Goal: Information Seeking & Learning: Learn about a topic

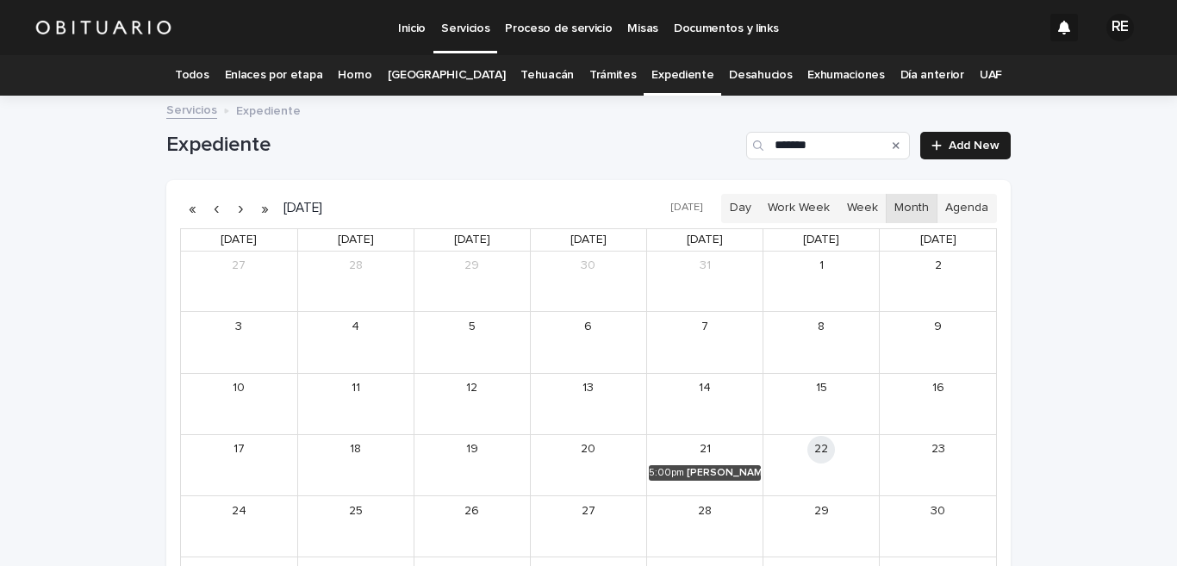
click at [209, 79] on link "Todos" at bounding box center [192, 75] width 34 height 41
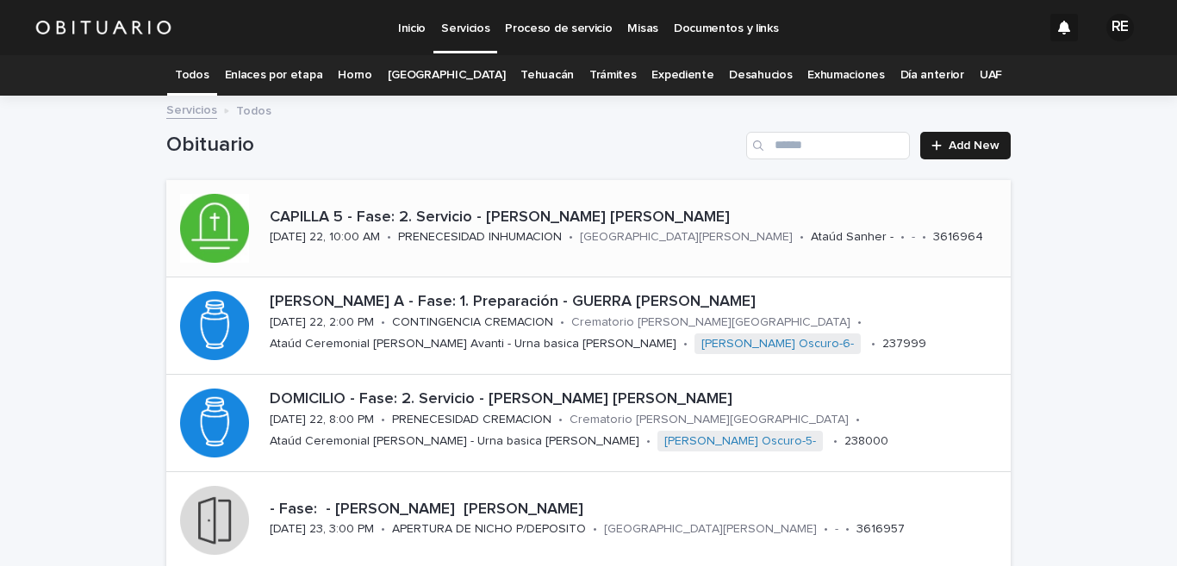
click at [381, 232] on div "CAPILLA 5 - Fase: 2. Servicio - [PERSON_NAME] [PERSON_NAME][DATE] 22, 10:00 AM …" at bounding box center [637, 228] width 748 height 53
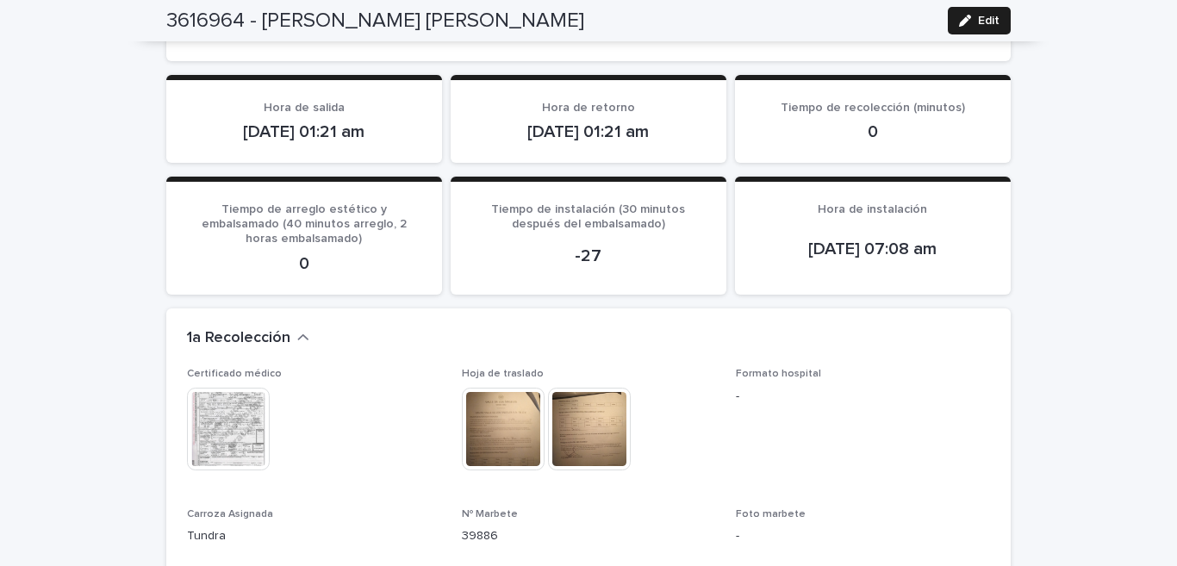
scroll to position [1613, 0]
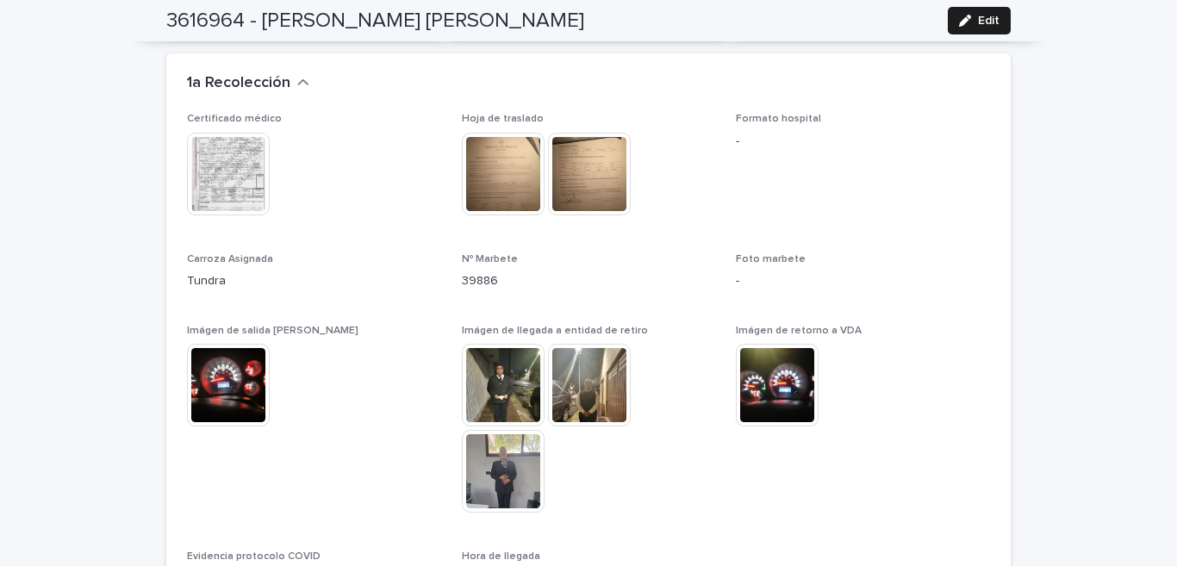
click at [525, 460] on img at bounding box center [503, 471] width 83 height 83
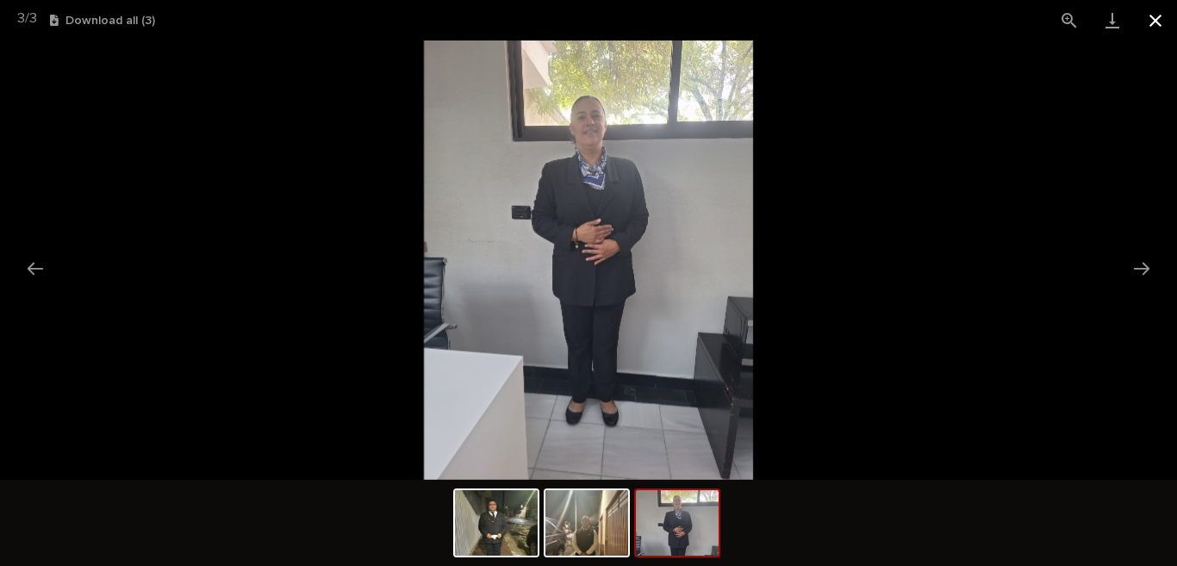
click at [1149, 16] on button "Close gallery" at bounding box center [1155, 20] width 43 height 41
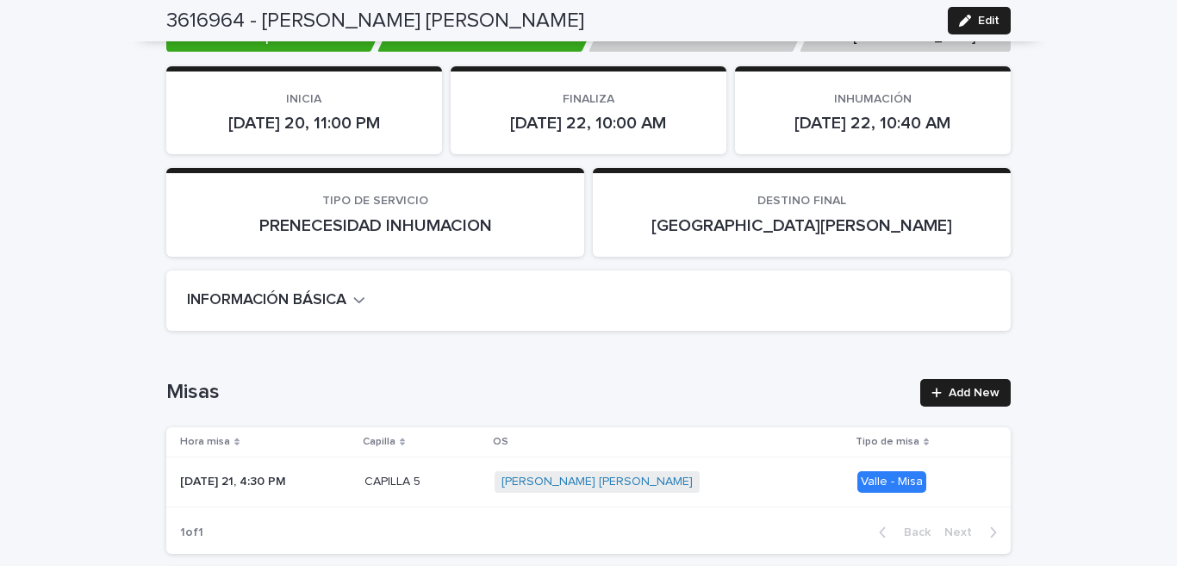
scroll to position [0, 0]
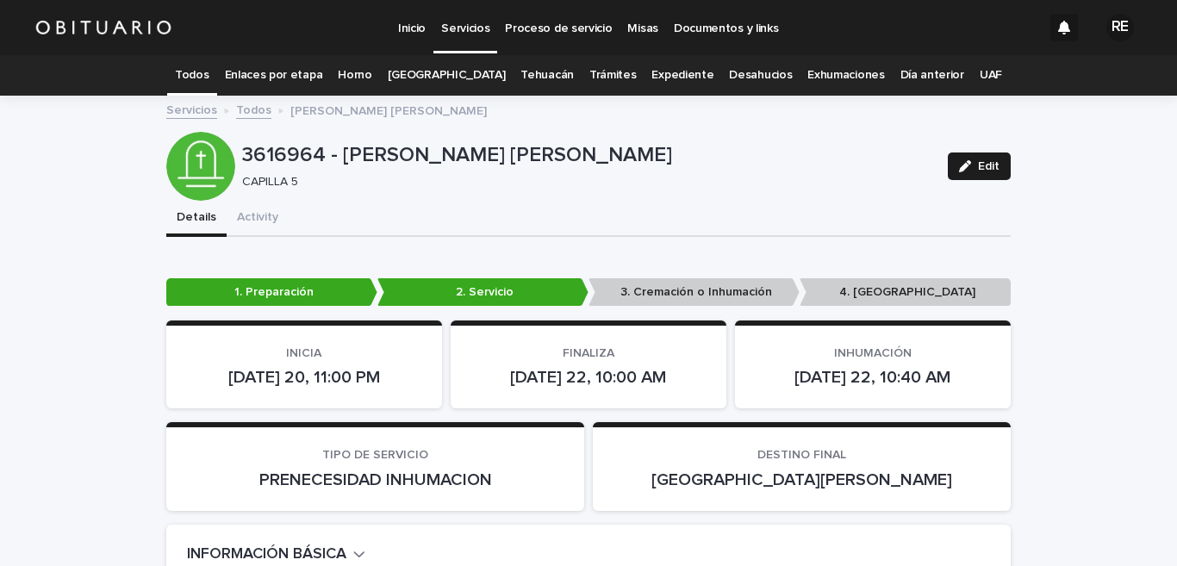
click at [203, 68] on link "Todos" at bounding box center [192, 75] width 34 height 41
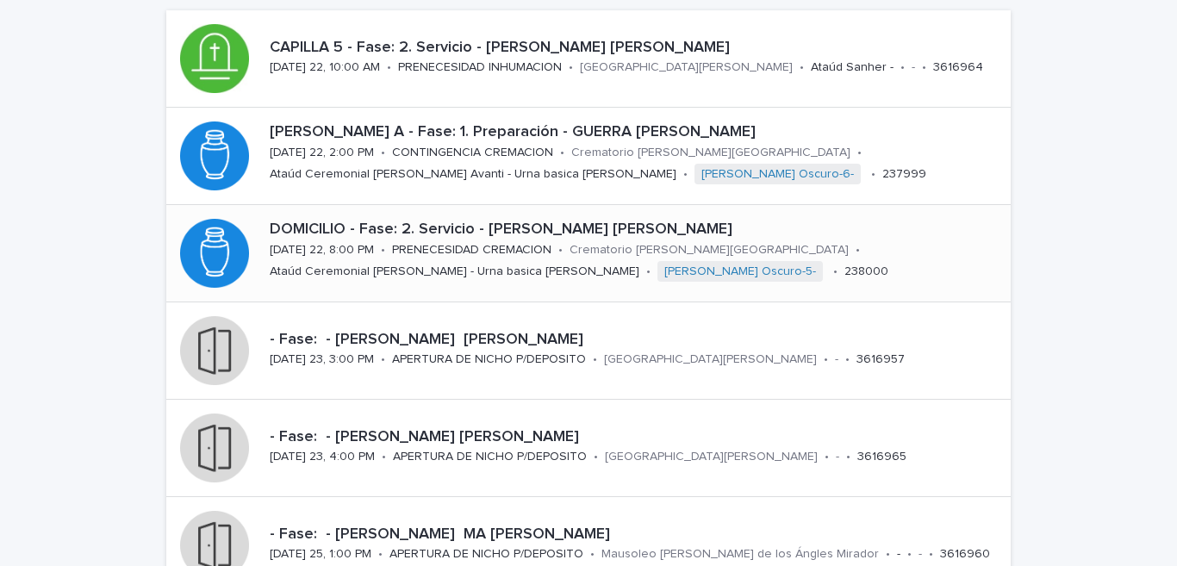
scroll to position [254, 0]
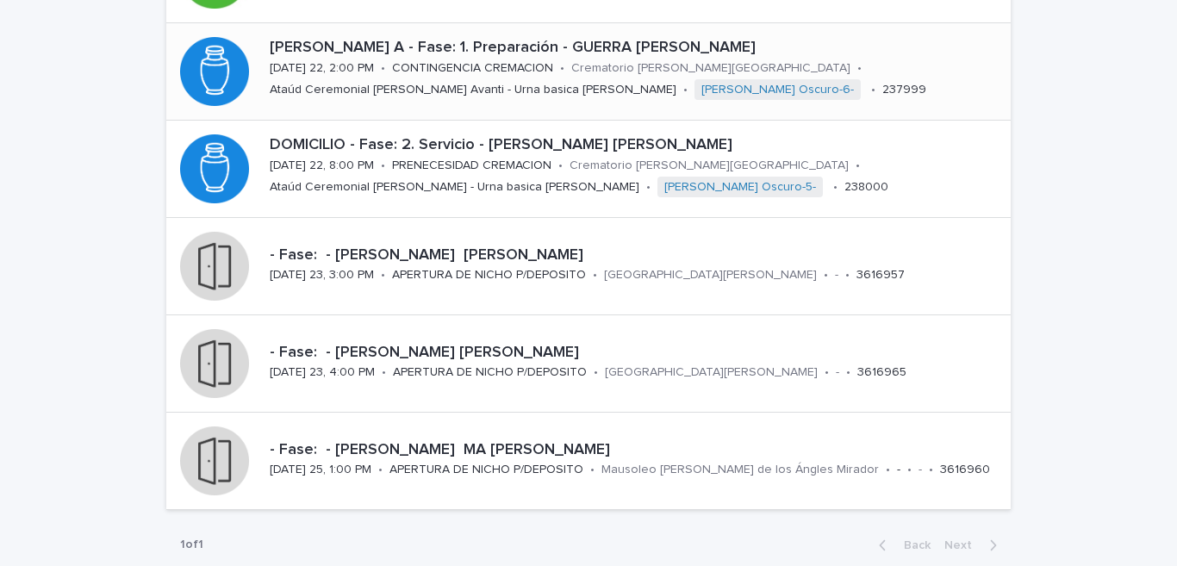
click at [465, 64] on p "CONTINGENCIA CREMACION" at bounding box center [472, 68] width 161 height 15
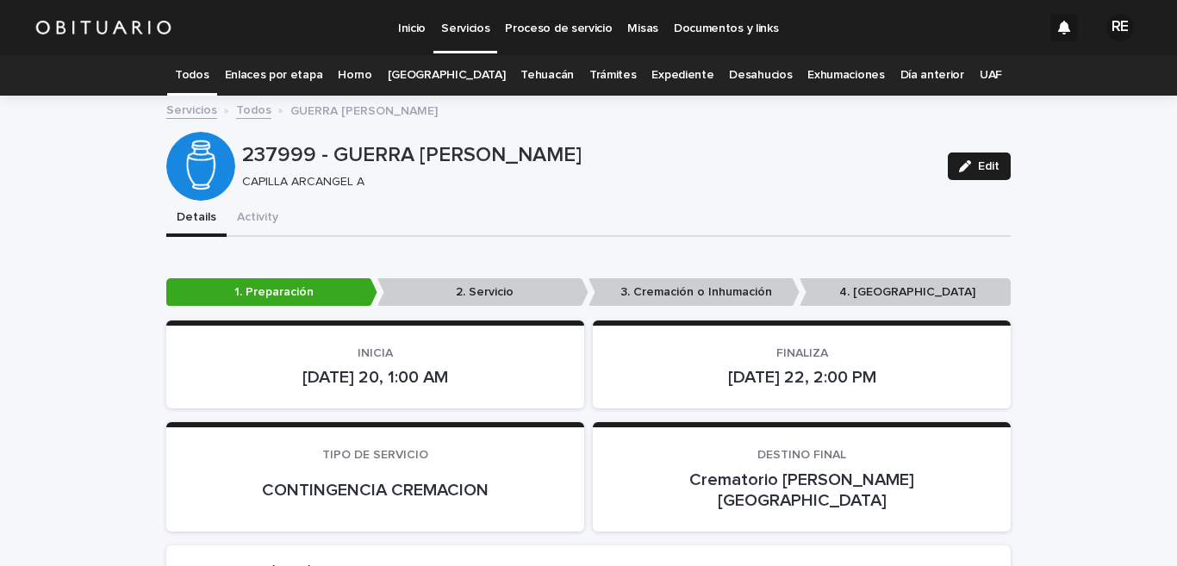
click at [209, 68] on link "Todos" at bounding box center [192, 75] width 34 height 41
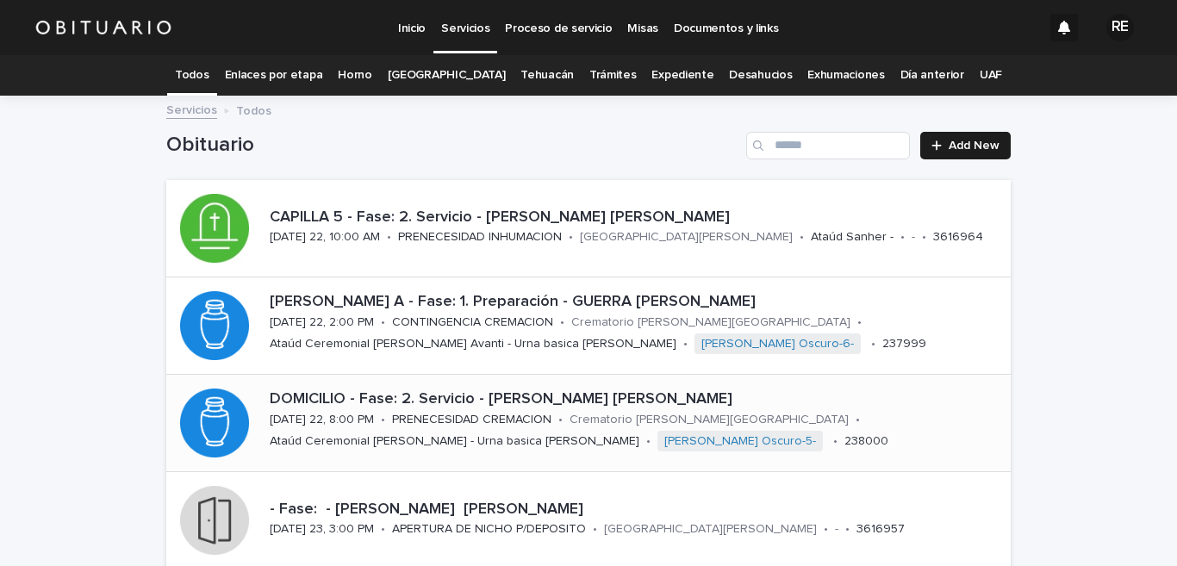
click at [471, 399] on p "DOMICILIO - Fase: 2. Servicio - [PERSON_NAME] [PERSON_NAME]" at bounding box center [637, 399] width 734 height 19
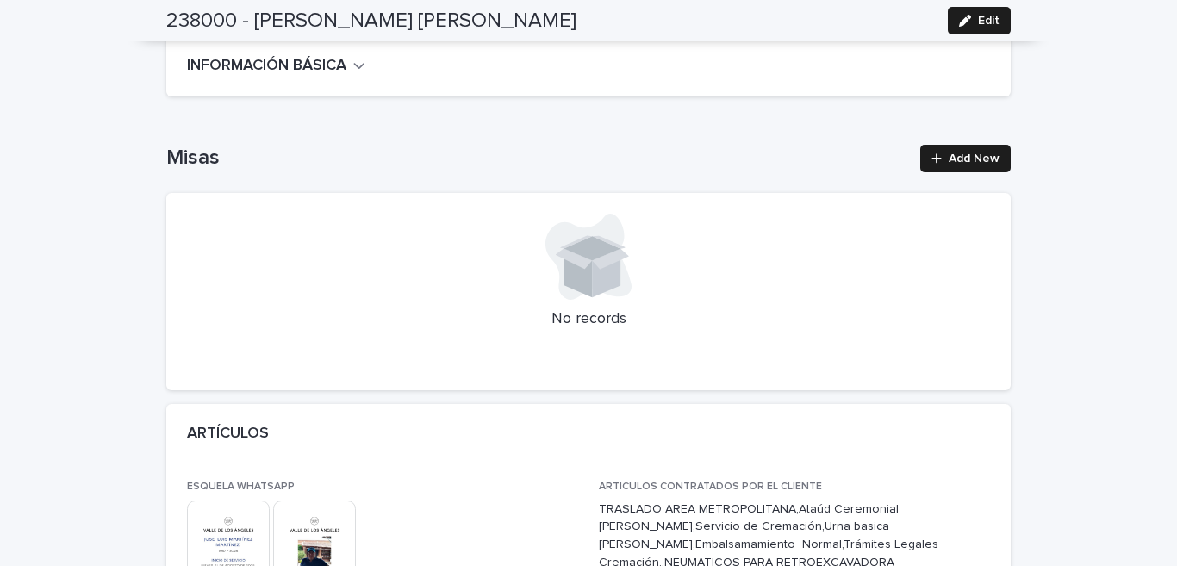
scroll to position [679, 0]
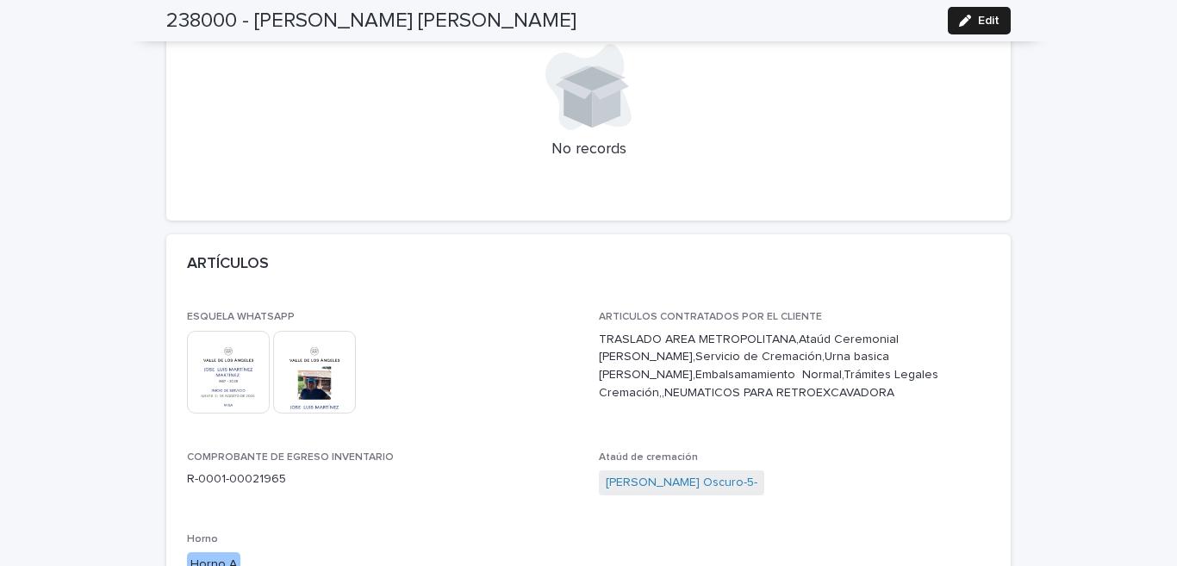
click at [311, 357] on img at bounding box center [314, 372] width 83 height 83
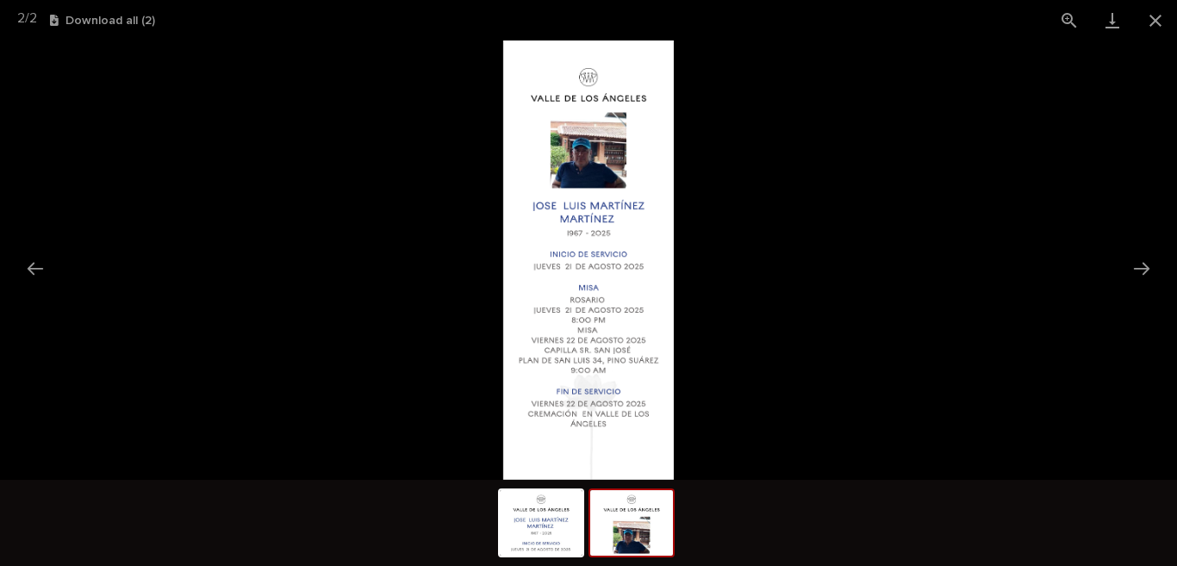
click at [639, 280] on img at bounding box center [588, 261] width 170 height 440
click at [851, 127] on picture at bounding box center [588, 261] width 1177 height 440
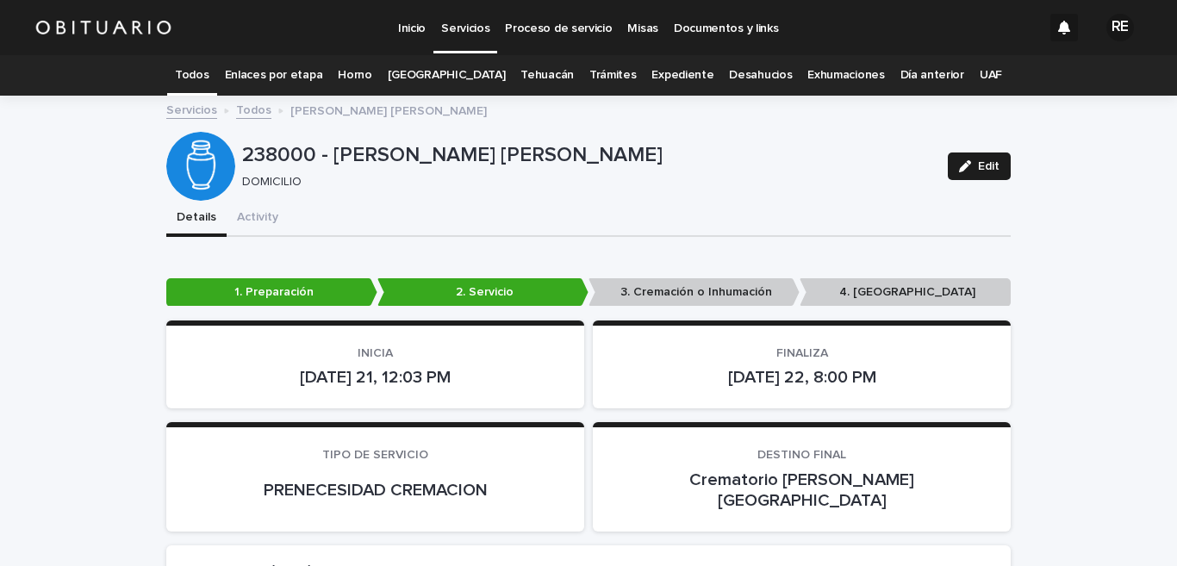
scroll to position [0, 0]
click at [216, 78] on div "Todos" at bounding box center [191, 75] width 49 height 41
click at [207, 78] on link "Todos" at bounding box center [192, 75] width 34 height 41
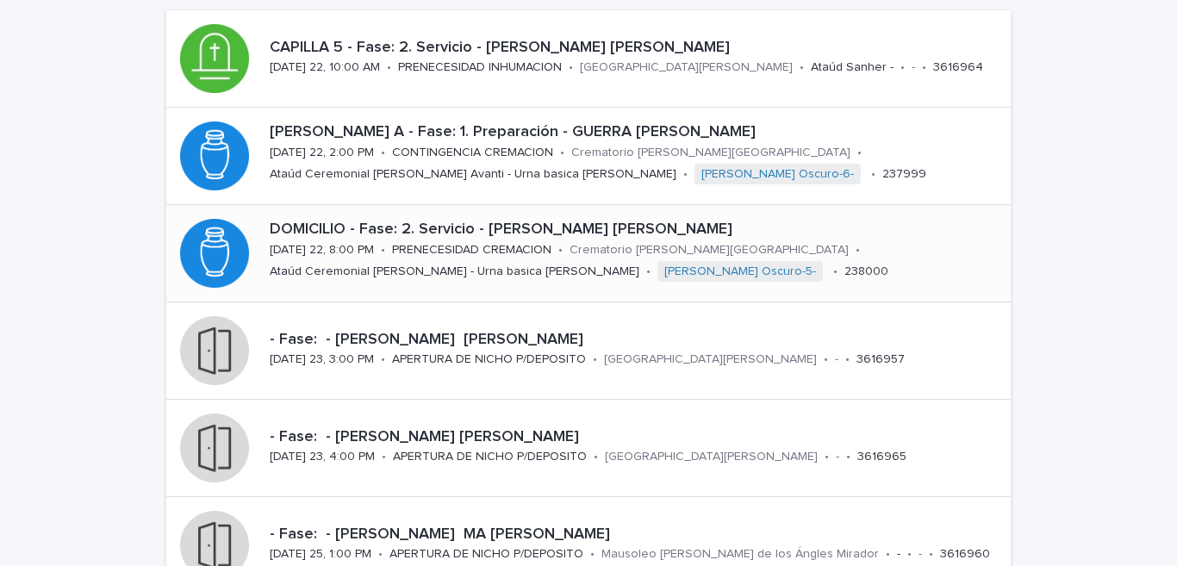
scroll to position [84, 0]
